Goal: Transaction & Acquisition: Book appointment/travel/reservation

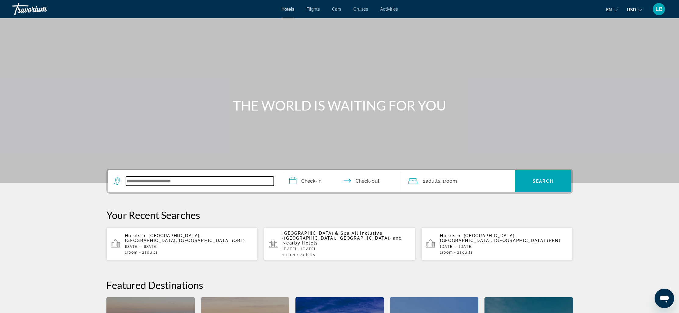
click at [178, 185] on input "Search widget" at bounding box center [200, 181] width 148 height 9
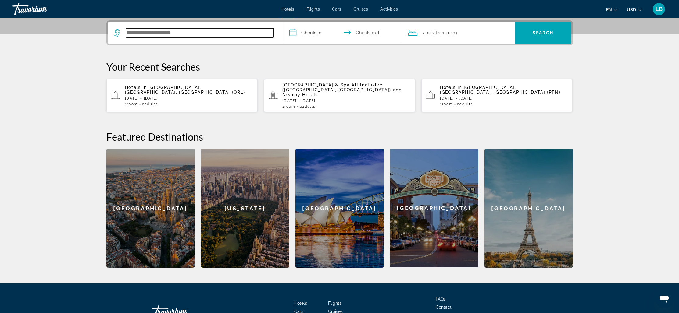
scroll to position [149, 0]
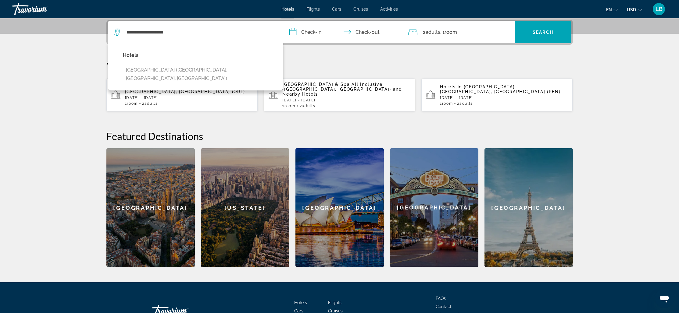
click at [184, 74] on div "Hotels [GEOGRAPHIC_DATA] ([GEOGRAPHIC_DATA], [GEOGRAPHIC_DATA], [GEOGRAPHIC_DAT…" at bounding box center [200, 69] width 154 height 36
drag, startPoint x: 201, startPoint y: 70, endPoint x: 207, endPoint y: 66, distance: 6.8
click at [201, 70] on button "[GEOGRAPHIC_DATA] ([GEOGRAPHIC_DATA], [GEOGRAPHIC_DATA], [GEOGRAPHIC_DATA])" at bounding box center [200, 74] width 154 height 20
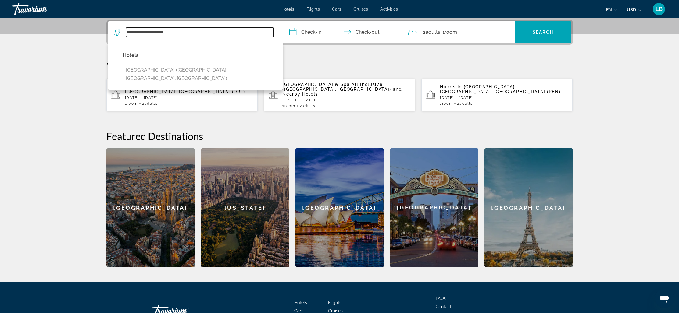
type input "**********"
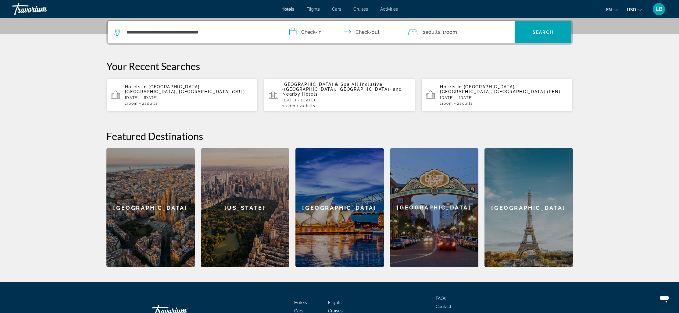
click at [302, 30] on input "**********" at bounding box center [343, 33] width 121 height 24
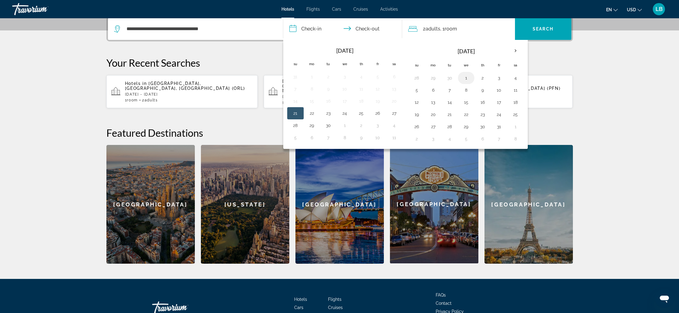
click at [466, 84] on tbody "28 29 30 1 2 3 4 5 6 7 8 9 10 11 12 13 14 15 16 17 18 19 20 21 22 23 24 25 26 2…" at bounding box center [465, 108] width 115 height 73
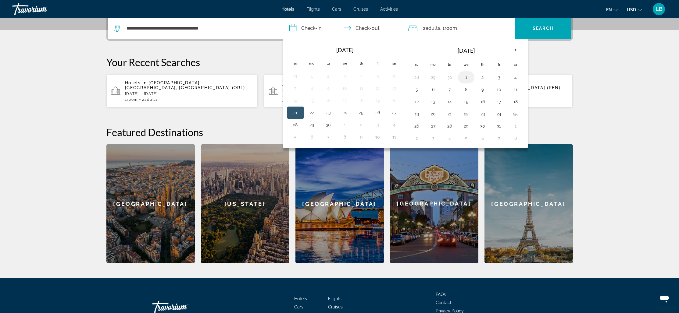
click at [467, 76] on button "1" at bounding box center [466, 77] width 10 height 9
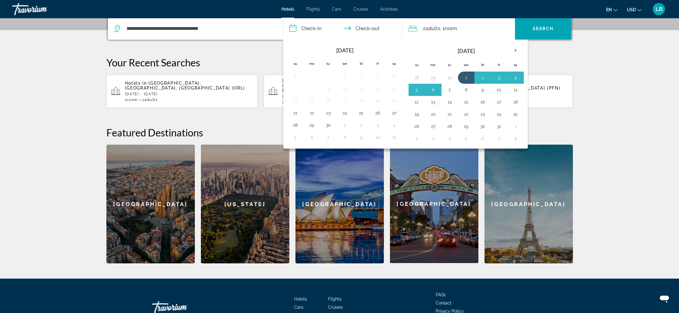
click at [451, 87] on button "7" at bounding box center [450, 90] width 10 height 9
type input "**********"
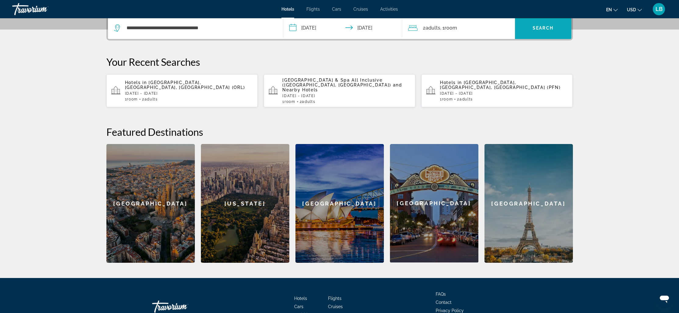
scroll to position [155, 0]
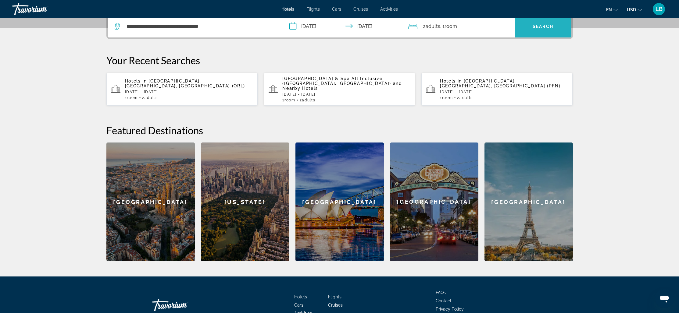
drag, startPoint x: 542, startPoint y: 27, endPoint x: 539, endPoint y: 26, distance: 3.6
click at [542, 27] on span "Search" at bounding box center [542, 26] width 21 height 5
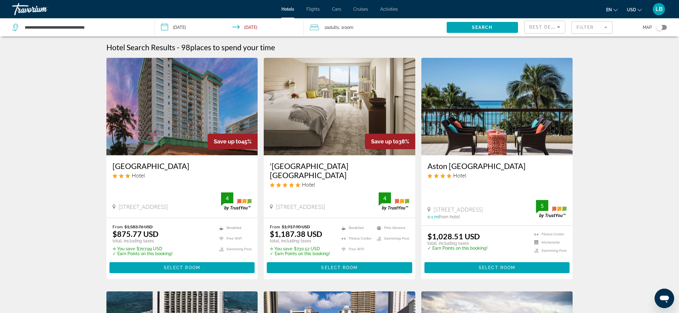
click at [147, 169] on h3 "[GEOGRAPHIC_DATA]" at bounding box center [181, 166] width 139 height 9
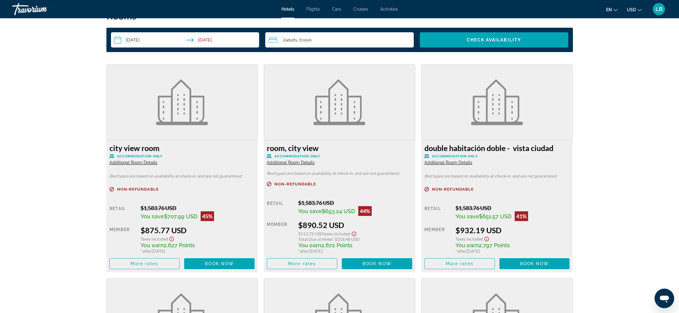
scroll to position [797, 0]
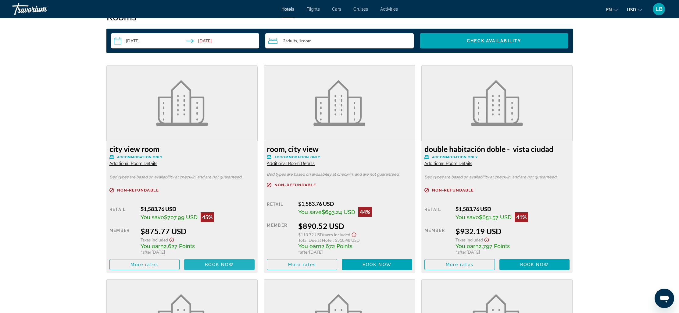
click at [222, 267] on span "Book now" at bounding box center [219, 264] width 29 height 5
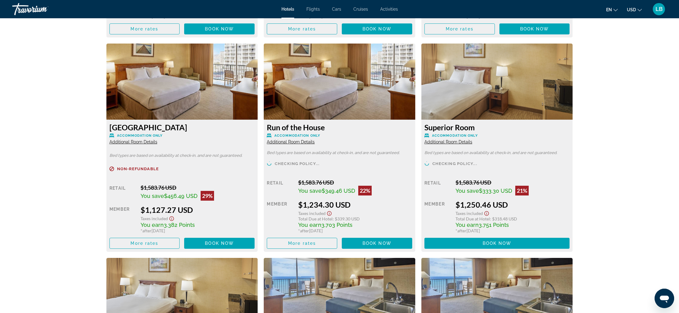
scroll to position [1043, 0]
